Goal: Check status: Check status

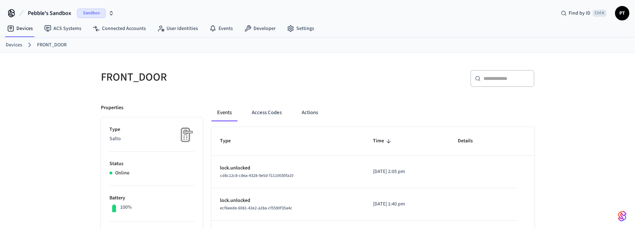
click at [99, 9] on span "Sandbox" at bounding box center [91, 13] width 29 height 9
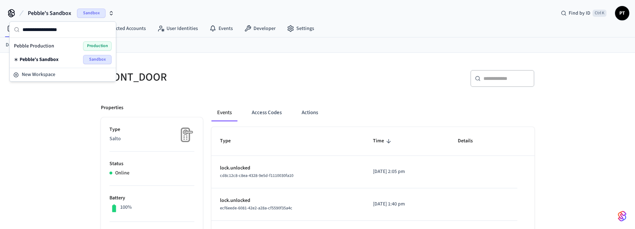
click at [89, 46] on span "Production" at bounding box center [97, 45] width 29 height 9
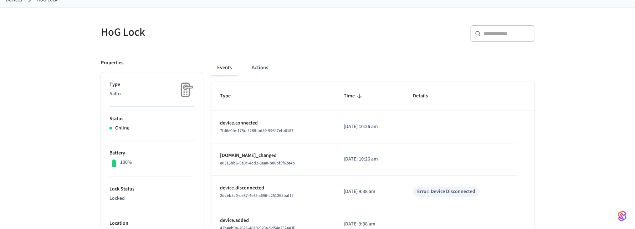
scroll to position [41, 0]
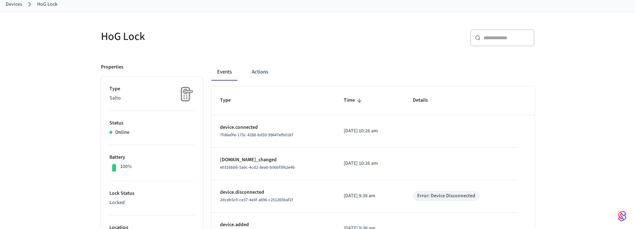
click at [243, 73] on div "Events Actions" at bounding box center [373, 71] width 323 height 17
click at [254, 73] on button "Actions" at bounding box center [260, 71] width 28 height 17
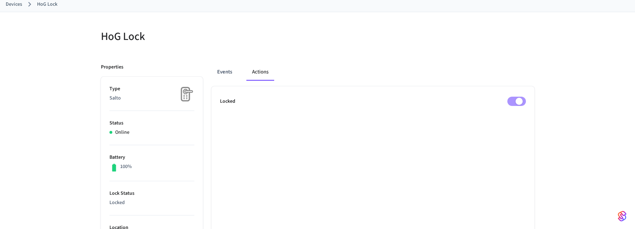
click at [560, 122] on div "HoG Lock Properties Type Salto Status Online Battery 100% Lock Status Locked Lo…" at bounding box center [317, 228] width 635 height 433
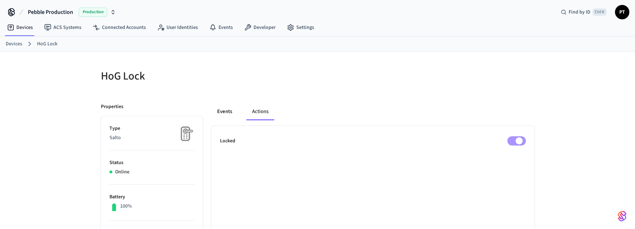
scroll to position [0, 0]
click at [231, 108] on button "Events" at bounding box center [225, 112] width 26 height 17
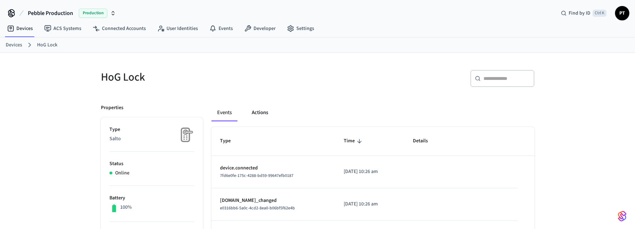
click at [261, 111] on button "Actions" at bounding box center [260, 112] width 28 height 17
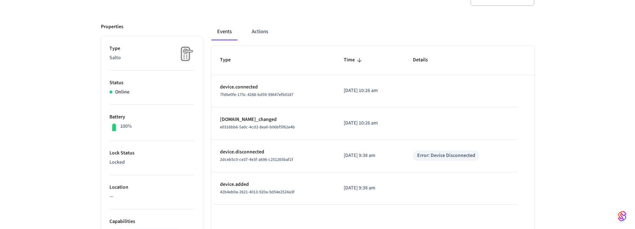
scroll to position [81, 0]
click at [263, 26] on button "Actions" at bounding box center [260, 31] width 28 height 17
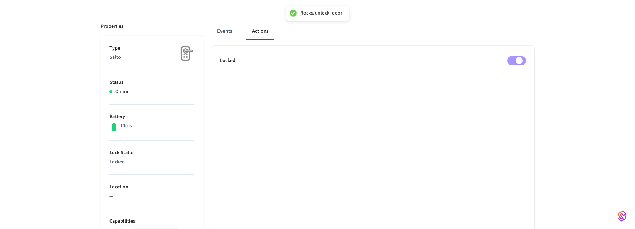
click at [554, 87] on div "HoG Lock Properties Type Salto Status Online Battery 100% Lock Status Locked Lo…" at bounding box center [317, 187] width 635 height 433
drag, startPoint x: 110, startPoint y: 151, endPoint x: 127, endPoint y: 161, distance: 20.1
click at [127, 161] on li "Lock Status Locked" at bounding box center [152, 158] width 85 height 34
click at [137, 161] on p "Locked" at bounding box center [152, 161] width 85 height 7
click at [230, 32] on button "Events" at bounding box center [225, 31] width 26 height 17
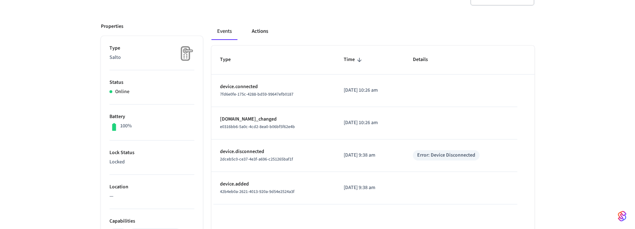
click at [248, 34] on button "Actions" at bounding box center [260, 31] width 28 height 17
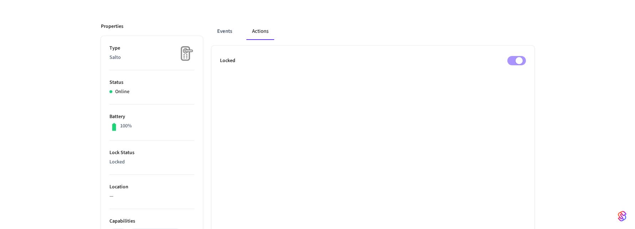
click at [377, 107] on ul "Locked" at bounding box center [373, 225] width 323 height 359
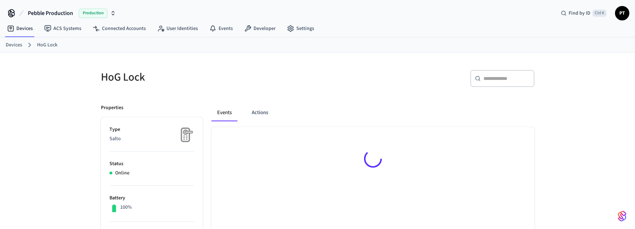
scroll to position [10, 0]
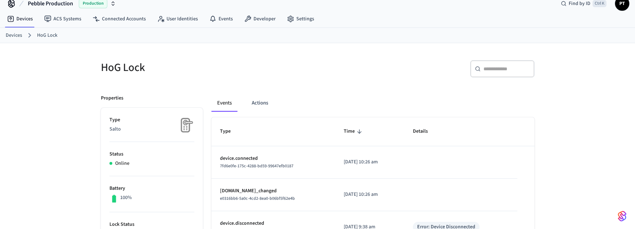
click at [254, 98] on button "Actions" at bounding box center [260, 103] width 28 height 17
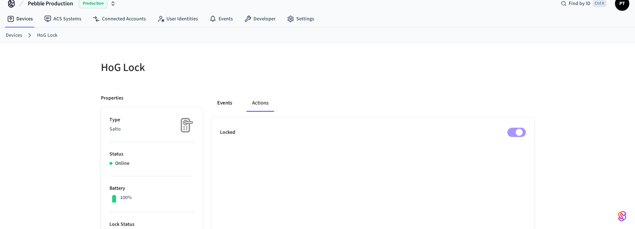
click at [213, 100] on button "Events" at bounding box center [225, 103] width 26 height 17
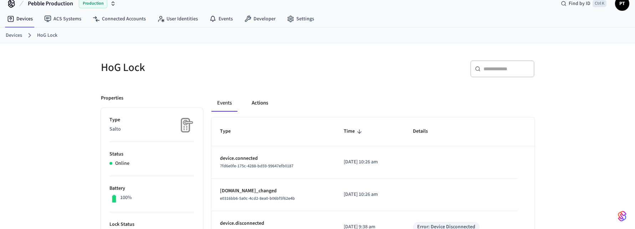
click at [257, 111] on button "Actions" at bounding box center [260, 103] width 28 height 17
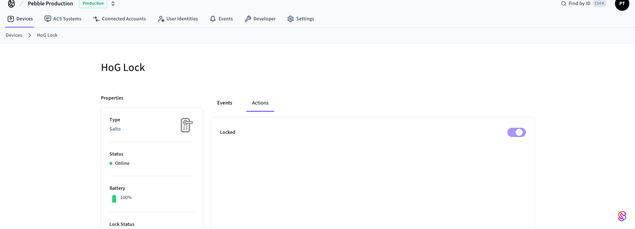
click at [220, 104] on button "Events" at bounding box center [225, 103] width 26 height 17
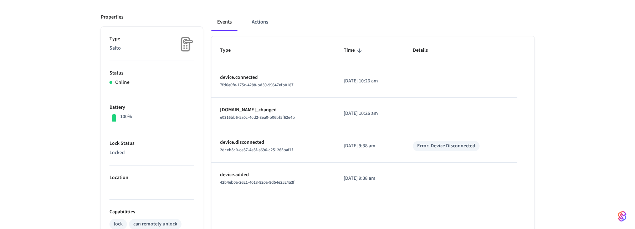
scroll to position [91, 0]
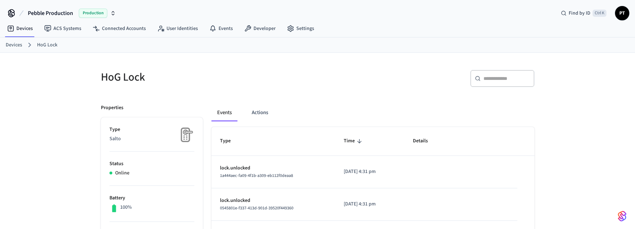
scroll to position [91, 0]
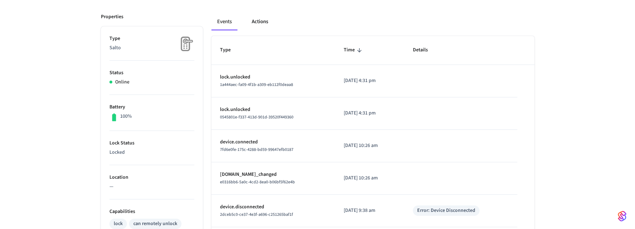
click at [251, 22] on button "Actions" at bounding box center [260, 21] width 28 height 17
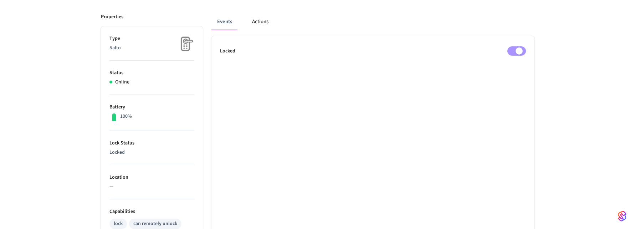
scroll to position [93, 0]
click at [220, 15] on button "Events" at bounding box center [225, 19] width 26 height 17
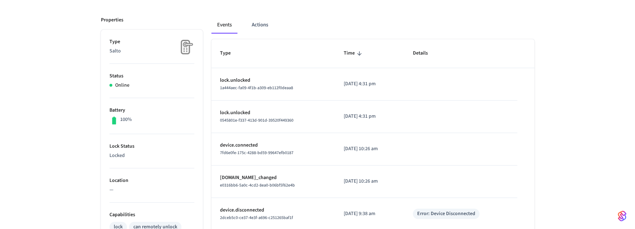
scroll to position [91, 0]
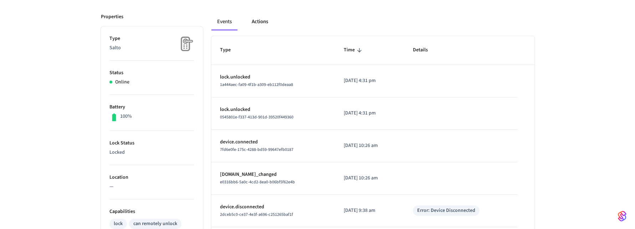
click at [251, 21] on button "Actions" at bounding box center [260, 21] width 28 height 17
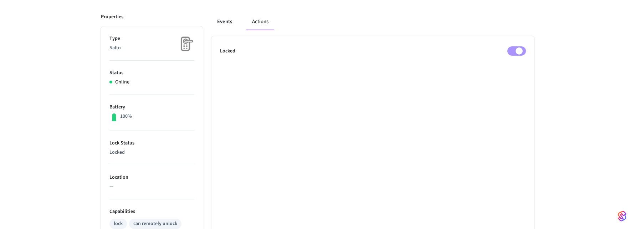
click at [231, 20] on button "Events" at bounding box center [225, 21] width 26 height 17
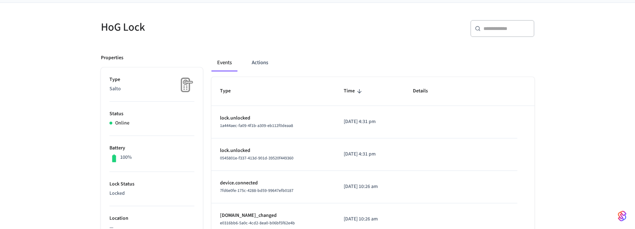
scroll to position [50, 0]
click at [258, 65] on button "Actions" at bounding box center [260, 62] width 28 height 17
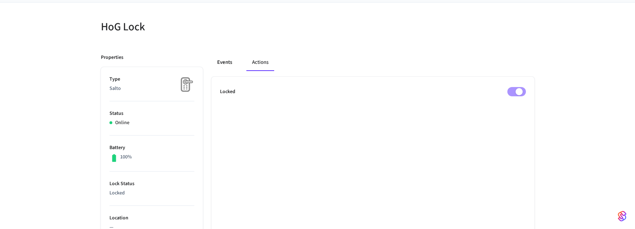
click at [228, 59] on button "Events" at bounding box center [225, 62] width 26 height 17
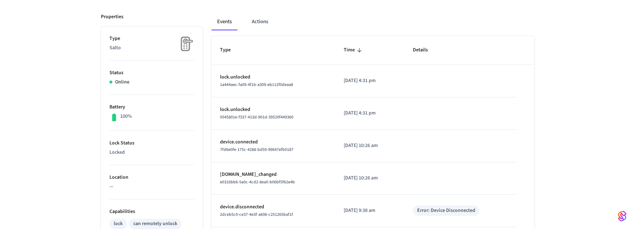
click at [326, 88] on td "lock.unlocked 1a444aec-fa09-4f1b-a309-eb112f0deaa8" at bounding box center [274, 81] width 124 height 32
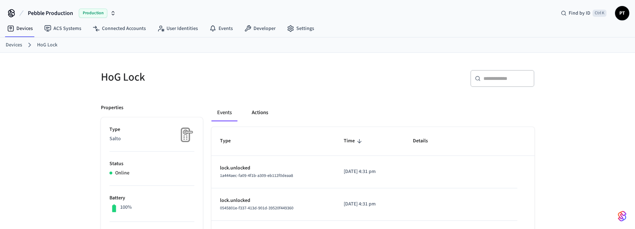
click at [270, 106] on button "Actions" at bounding box center [260, 112] width 28 height 17
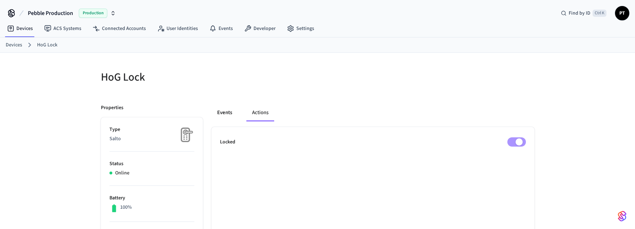
click at [216, 106] on button "Events" at bounding box center [225, 112] width 26 height 17
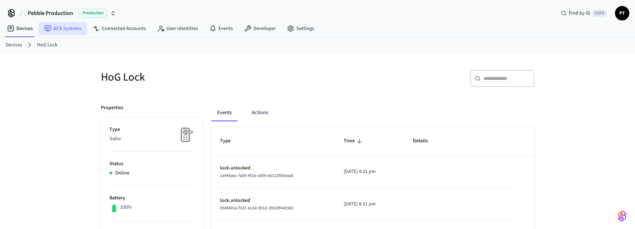
click at [58, 33] on link "ACS Systems" at bounding box center [63, 28] width 49 height 13
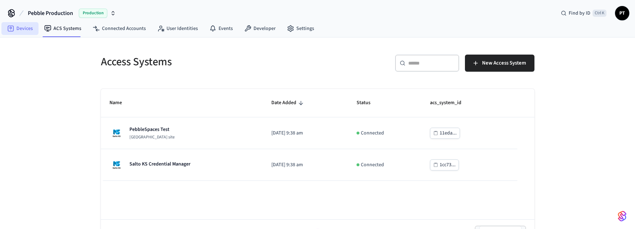
click at [17, 29] on link "Devices" at bounding box center [19, 28] width 37 height 13
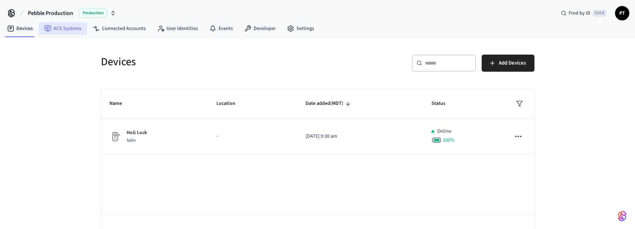
click at [58, 25] on link "ACS Systems" at bounding box center [63, 28] width 49 height 13
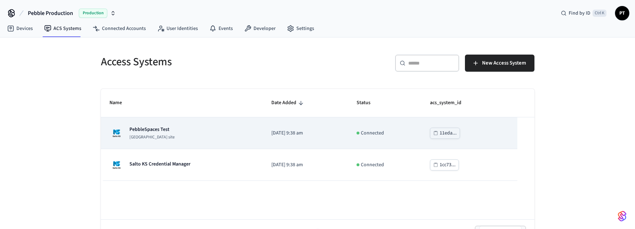
click at [212, 139] on div "PebbleSpaces Test [GEOGRAPHIC_DATA] site" at bounding box center [182, 133] width 145 height 14
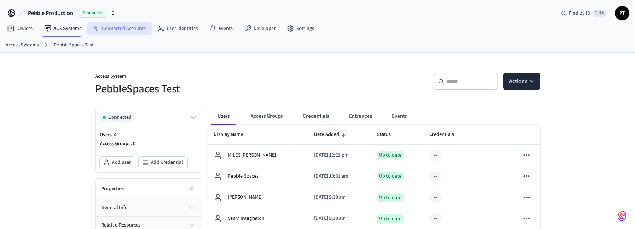
click at [130, 31] on link "Connected Accounts" at bounding box center [119, 28] width 65 height 13
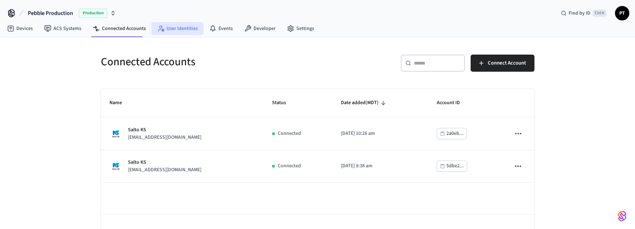
click at [183, 28] on link "User Identities" at bounding box center [178, 28] width 52 height 13
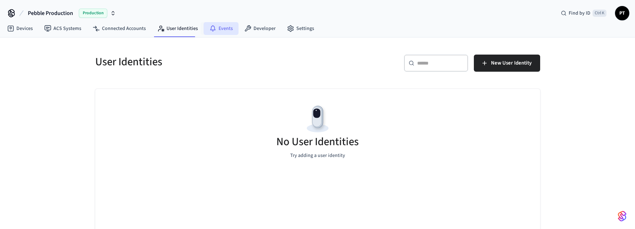
click at [215, 29] on link "Events" at bounding box center [221, 28] width 35 height 13
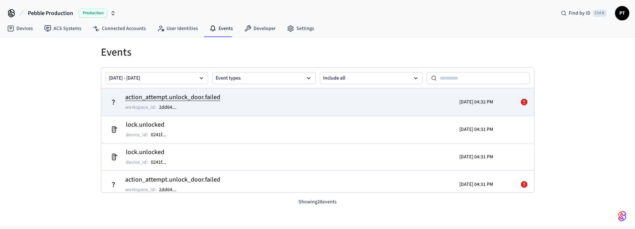
click at [327, 104] on td "action_attempt.unlock_door.failed workspace_id : 2dd64 ..." at bounding box center [247, 102] width 281 height 20
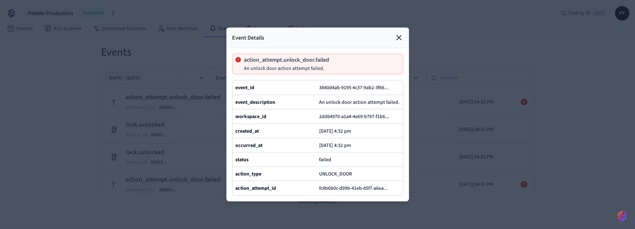
drag, startPoint x: 45, startPoint y: 117, endPoint x: 52, endPoint y: 96, distance: 21.8
click at [45, 117] on div at bounding box center [317, 114] width 635 height 229
click at [402, 40] on icon at bounding box center [399, 38] width 9 height 9
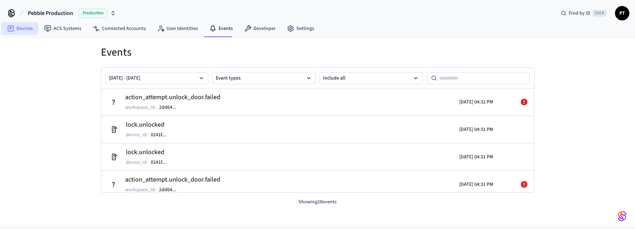
click at [16, 26] on link "Devices" at bounding box center [19, 28] width 37 height 13
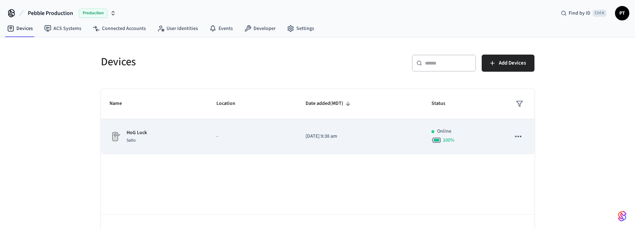
click at [189, 137] on div "HoG Lock Salto" at bounding box center [155, 136] width 90 height 15
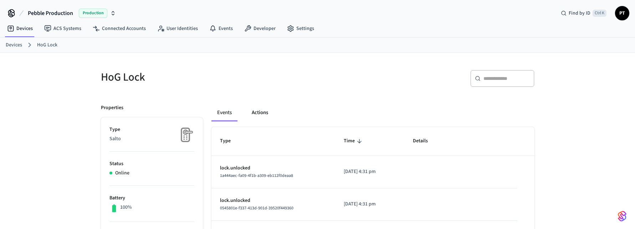
click at [262, 107] on button "Actions" at bounding box center [260, 112] width 28 height 17
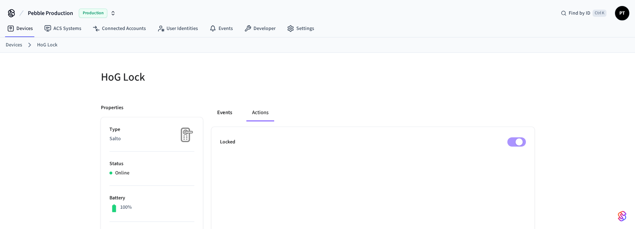
click at [226, 115] on button "Events" at bounding box center [225, 112] width 26 height 17
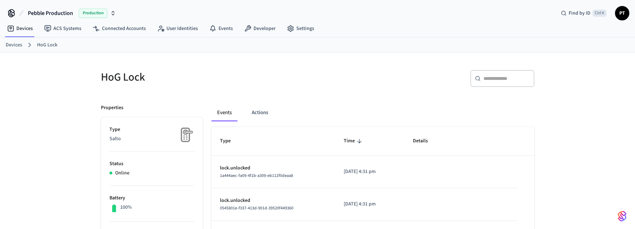
click at [235, 29] on link "Events" at bounding box center [221, 28] width 35 height 13
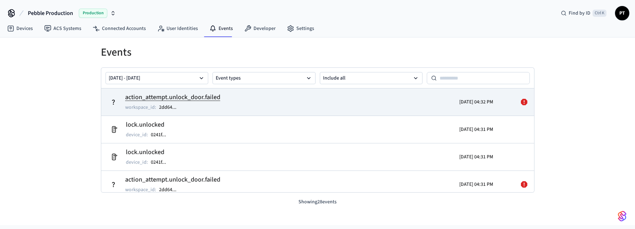
click at [397, 97] on div "[DATE] 04:32 PM" at bounding box center [441, 102] width 106 height 20
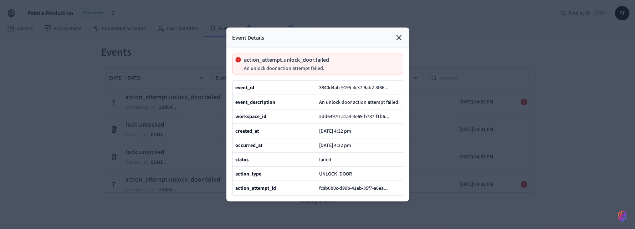
click at [25, 105] on div at bounding box center [317, 114] width 635 height 229
click at [401, 41] on icon at bounding box center [399, 38] width 9 height 9
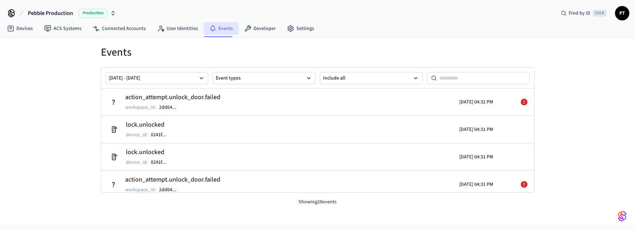
click at [209, 31] on icon at bounding box center [212, 28] width 7 height 7
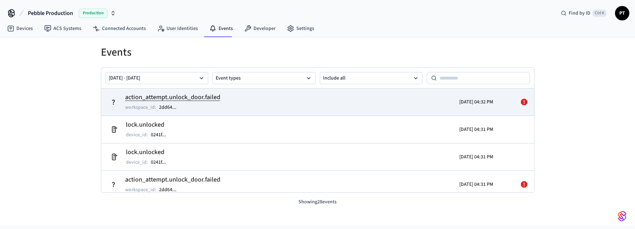
click at [390, 104] on div "[DATE] 04:32 PM" at bounding box center [441, 102] width 106 height 20
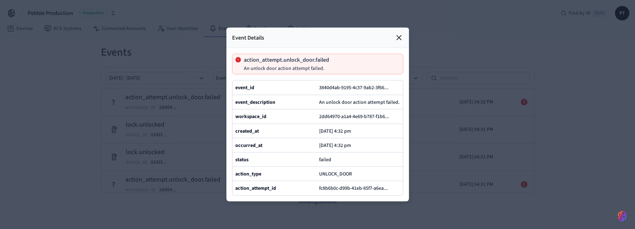
click at [82, 121] on div at bounding box center [317, 114] width 635 height 229
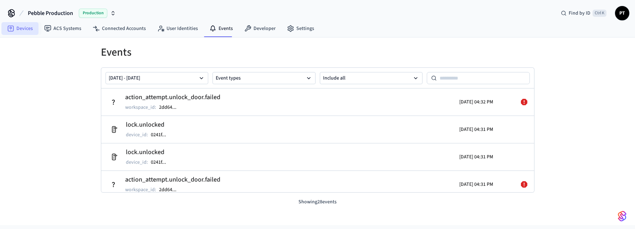
click at [28, 28] on link "Devices" at bounding box center [19, 28] width 37 height 13
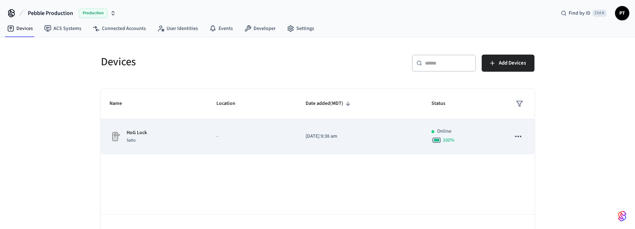
click at [252, 139] on p "-" at bounding box center [253, 136] width 72 height 7
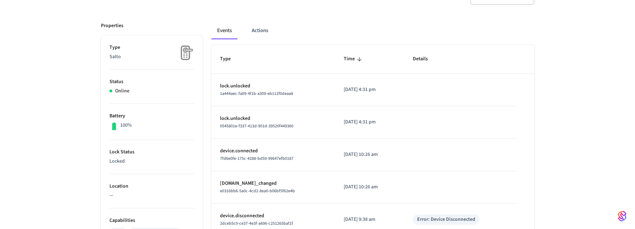
scroll to position [81, 0]
click at [270, 35] on button "Actions" at bounding box center [260, 31] width 28 height 17
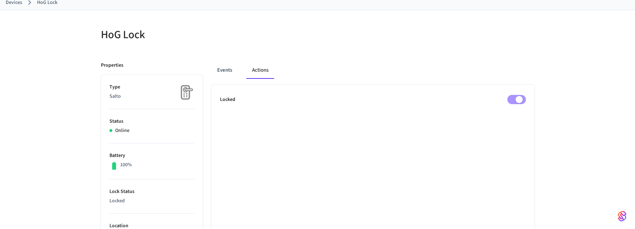
scroll to position [41, 0]
click at [231, 71] on button "Events" at bounding box center [225, 71] width 26 height 17
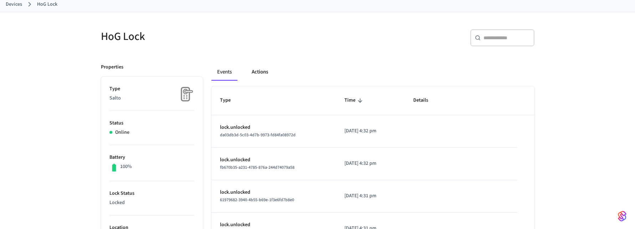
click at [253, 67] on button "Actions" at bounding box center [260, 71] width 28 height 17
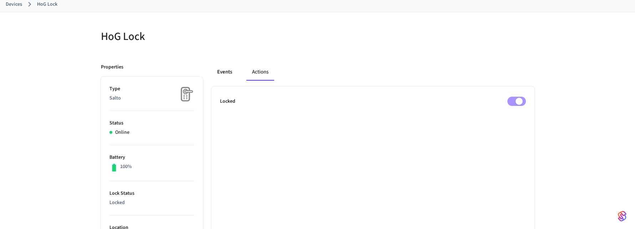
click at [222, 70] on button "Events" at bounding box center [225, 71] width 26 height 17
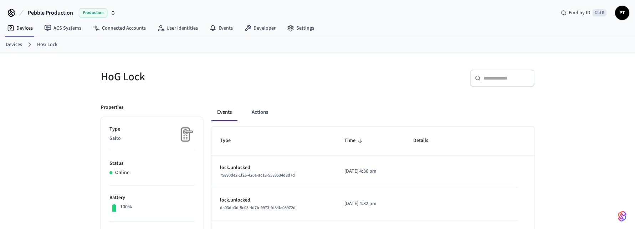
scroll to position [0, 0]
